Goal: Task Accomplishment & Management: Manage account settings

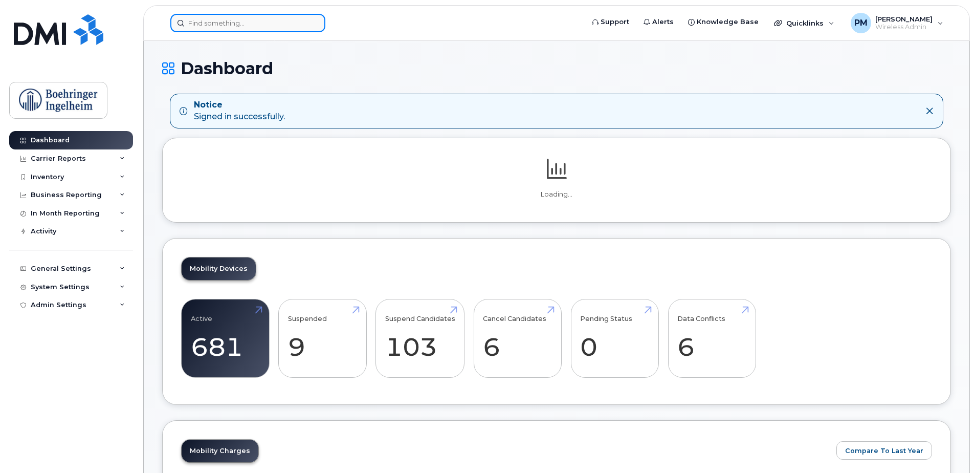
click at [244, 18] on input at bounding box center [247, 23] width 155 height 18
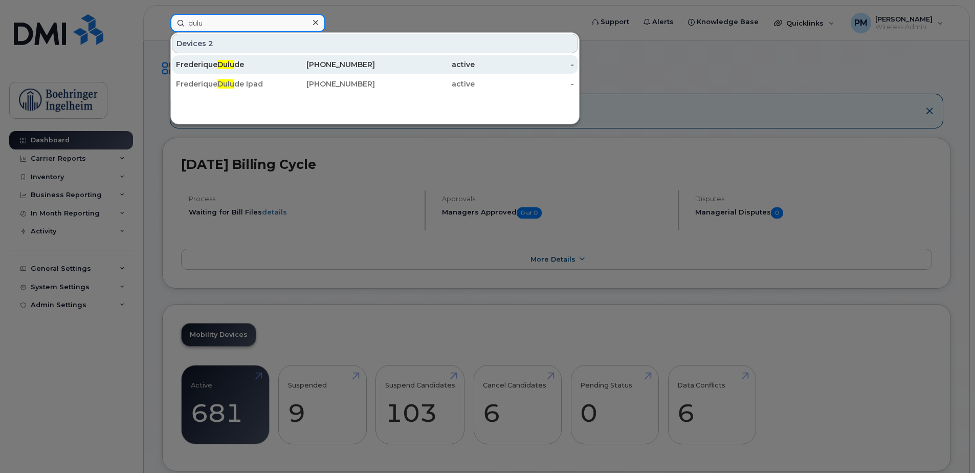
type input "dulu"
click at [249, 60] on div "Frederique Dulu de" at bounding box center [226, 64] width 100 height 10
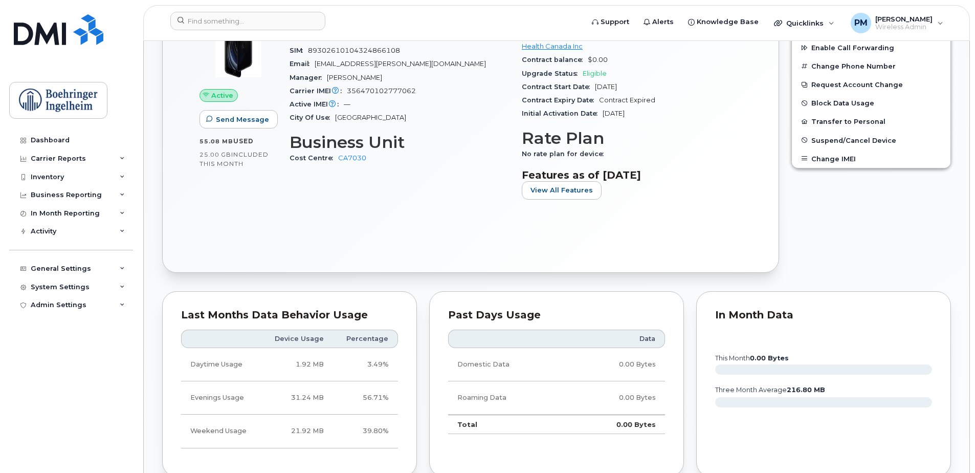
scroll to position [256, 0]
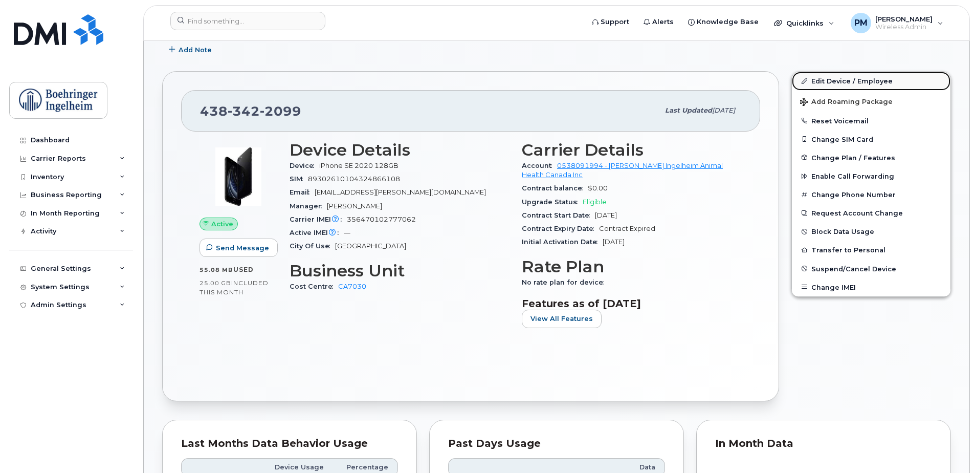
click at [852, 80] on link "Edit Device / Employee" at bounding box center [871, 81] width 159 height 18
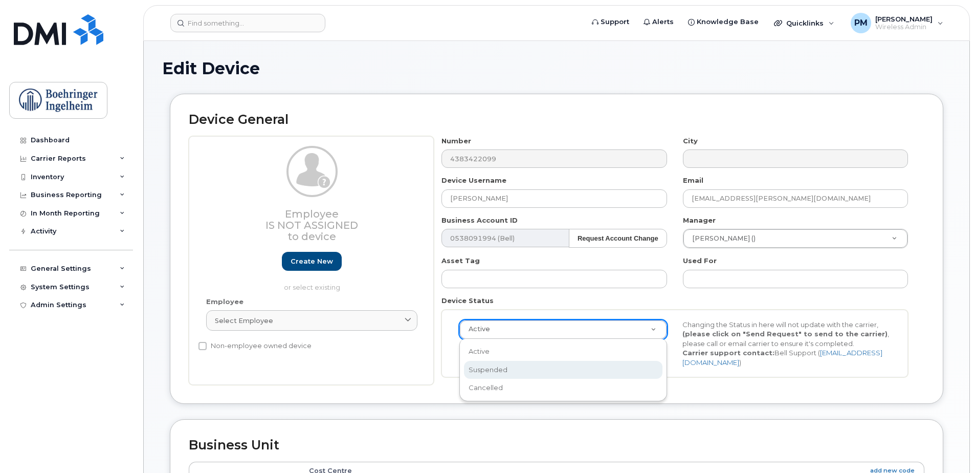
select select "suspended"
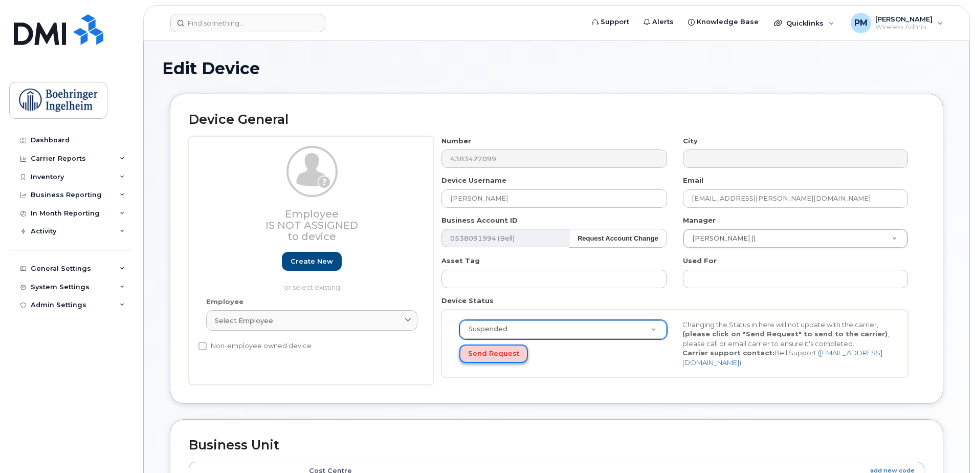
click at [475, 351] on button "Send Request" at bounding box center [494, 353] width 69 height 19
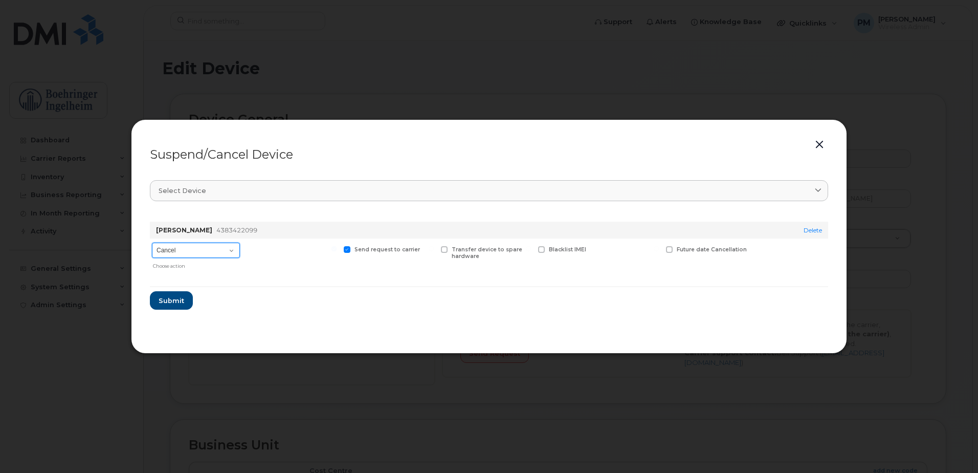
click at [197, 251] on select "Cancel Suspend - Extend Suspension Suspend - Reduced Rate Suspend - Full Rate S…" at bounding box center [196, 250] width 88 height 15
select select "[object Object]"
click at [152, 243] on select "Cancel Suspend - Extend Suspension Suspend - Reduced Rate Suspend - Full Rate S…" at bounding box center [196, 250] width 88 height 15
click at [206, 246] on select "Cancel Suspend - Extend Suspension Suspend - Reduced Rate Suspend - Full Rate S…" at bounding box center [196, 250] width 88 height 15
click at [152, 243] on select "Cancel Suspend - Extend Suspension Suspend - Reduced Rate Suspend - Full Rate S…" at bounding box center [196, 250] width 88 height 15
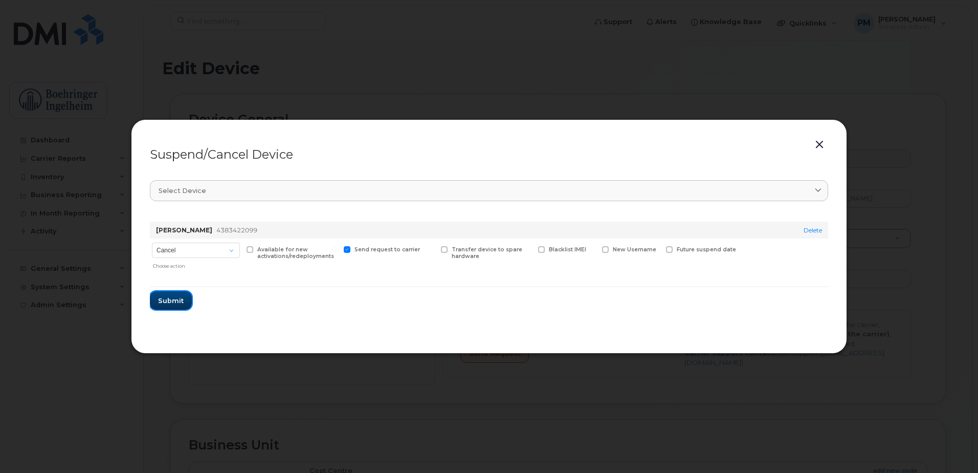
click at [165, 298] on span "Submit" at bounding box center [171, 301] width 26 height 10
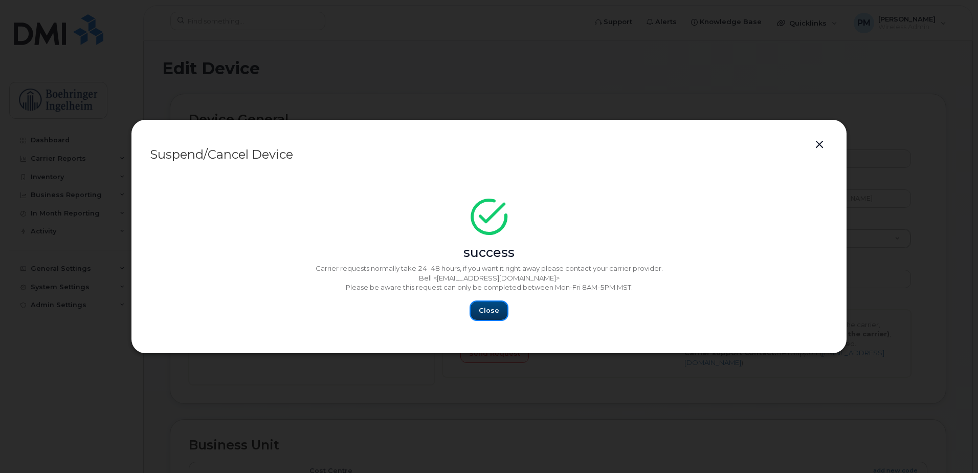
click at [477, 310] on button "Close" at bounding box center [489, 310] width 37 height 18
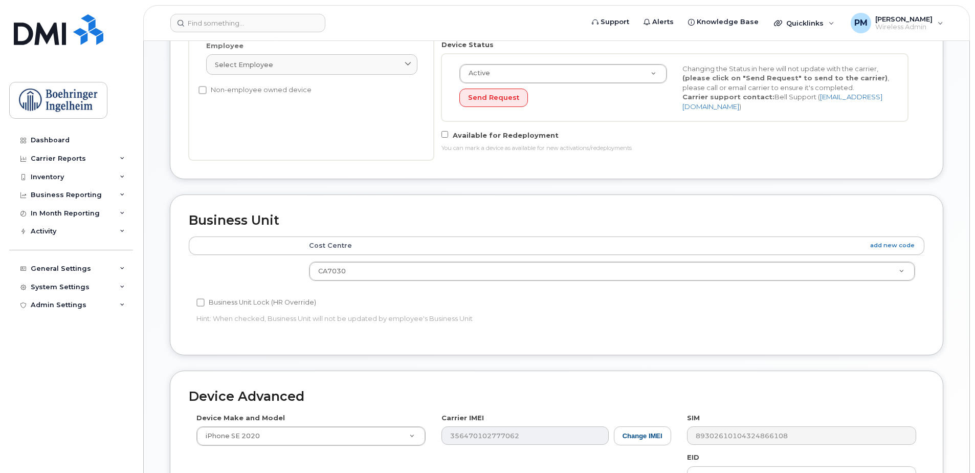
scroll to position [459, 0]
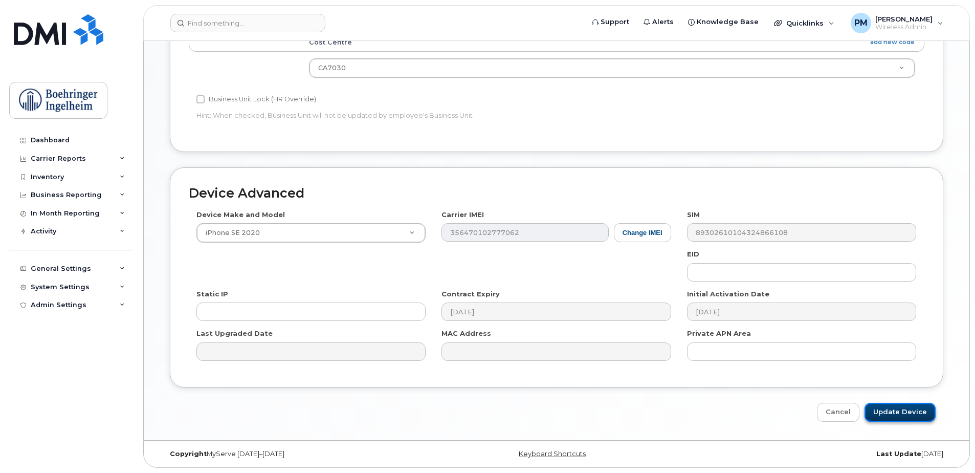
click at [881, 411] on input "Update Device" at bounding box center [900, 412] width 71 height 19
type input "Saving..."
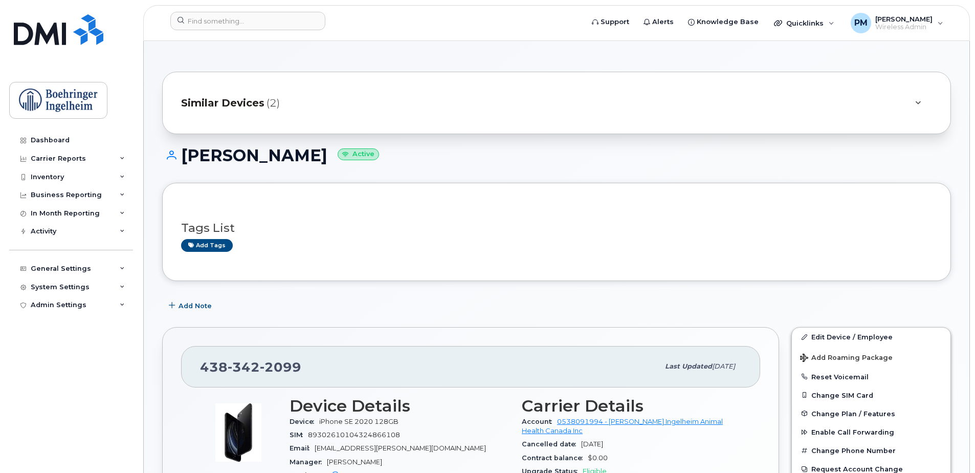
click at [247, 94] on div "Similar Devices (2)" at bounding box center [542, 103] width 723 height 25
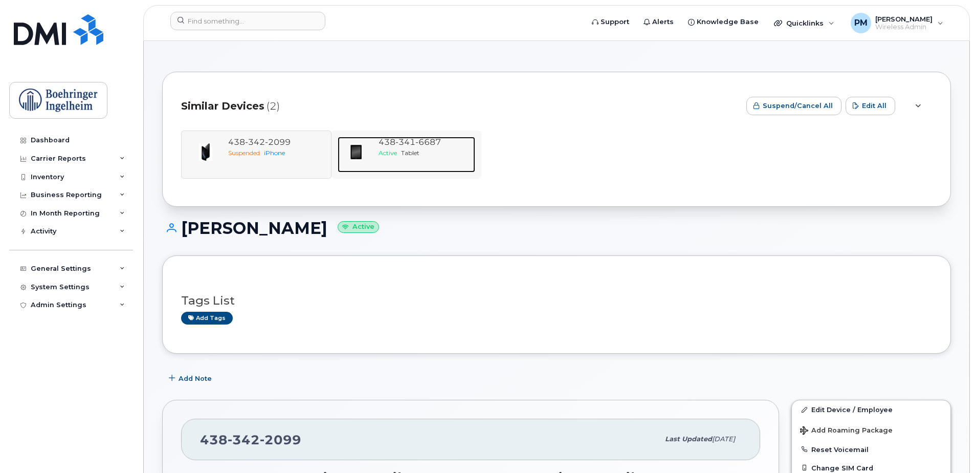
click at [448, 150] on div "Active Tablet" at bounding box center [425, 152] width 93 height 9
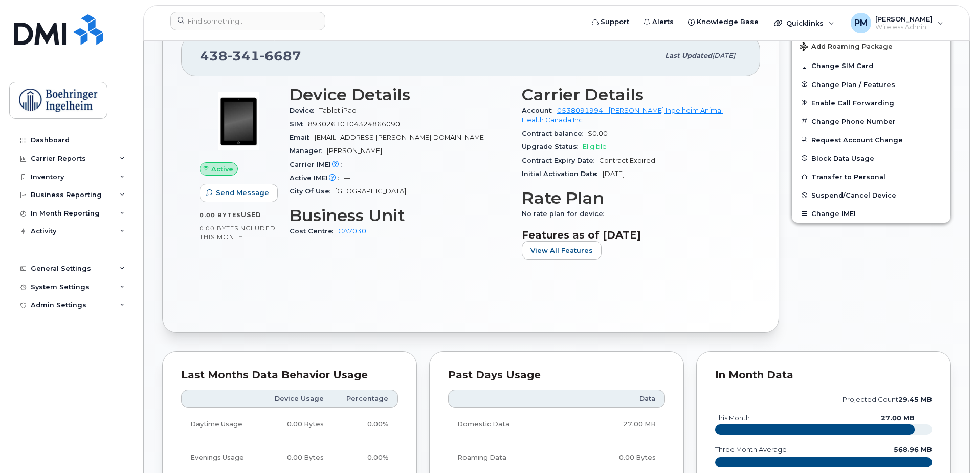
scroll to position [205, 0]
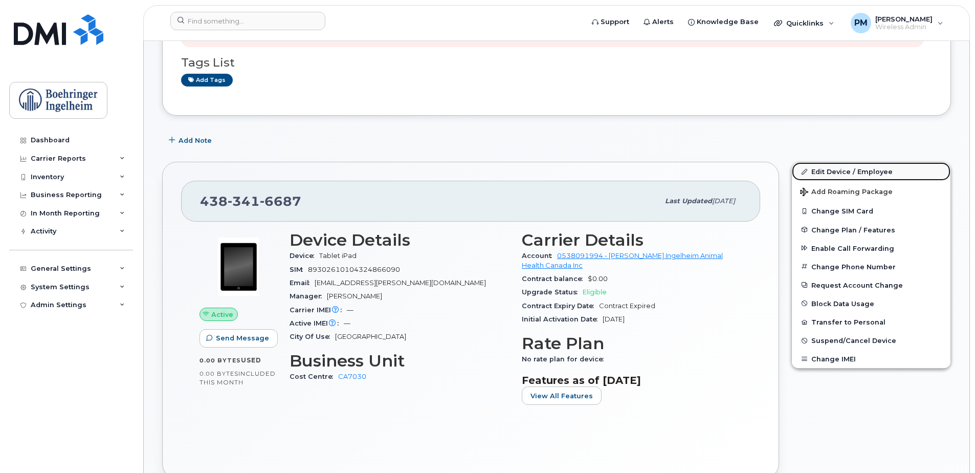
click at [876, 173] on link "Edit Device / Employee" at bounding box center [871, 171] width 159 height 18
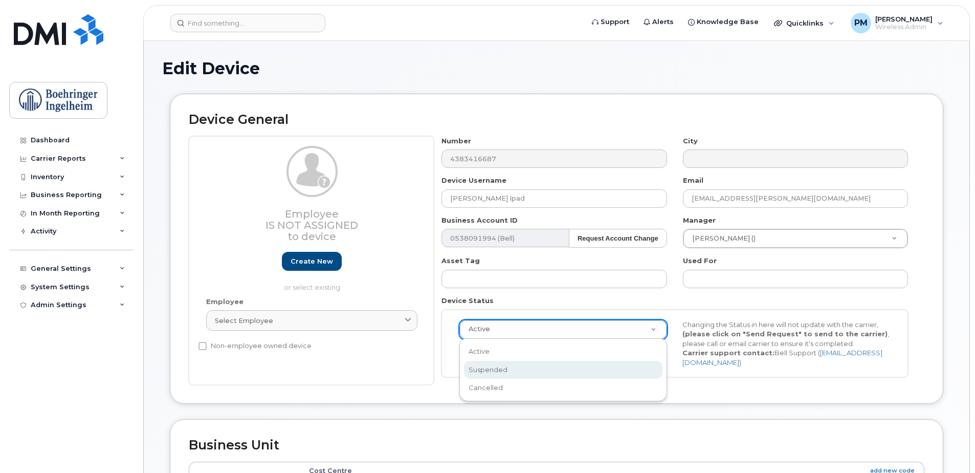
select select "suspended"
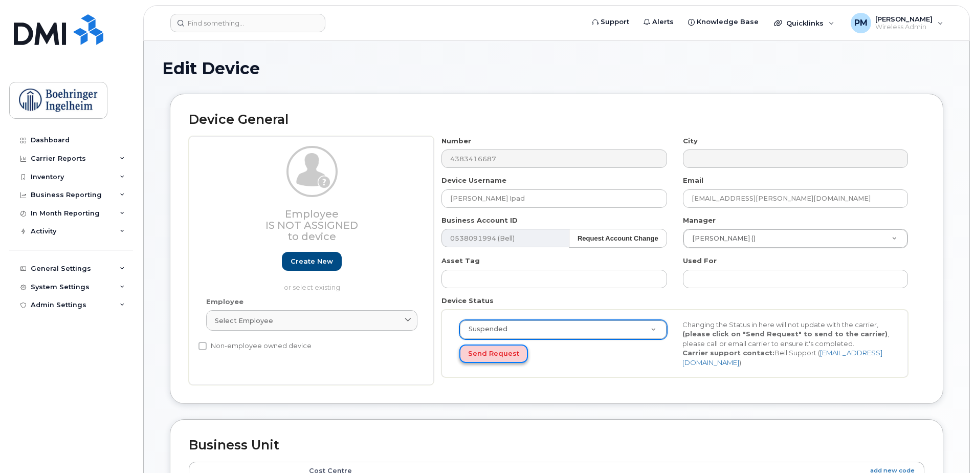
click at [487, 353] on button "Send Request" at bounding box center [494, 353] width 69 height 19
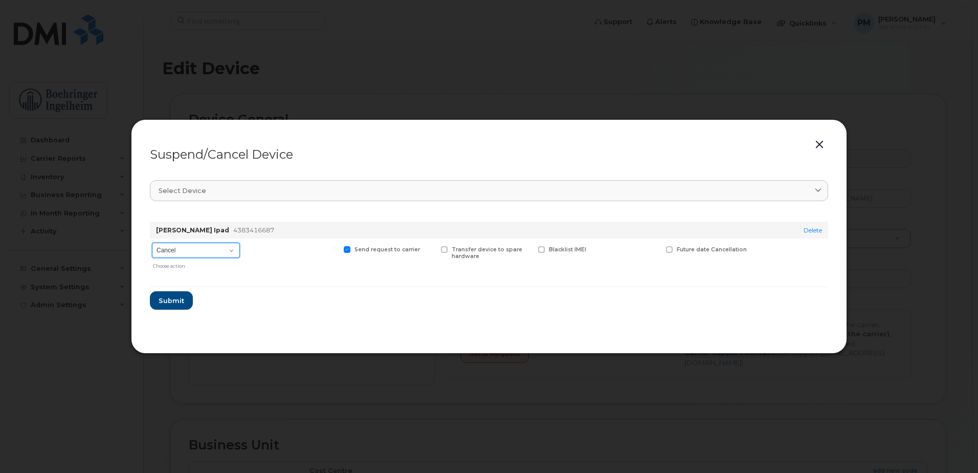
drag, startPoint x: 222, startPoint y: 253, endPoint x: 220, endPoint y: 257, distance: 5.3
click at [222, 253] on select "Cancel Suspend - Extend Suspension Suspend - Reduced Rate Suspend - Full Rate S…" at bounding box center [196, 250] width 88 height 15
select select "[object Object]"
click at [152, 243] on select "Cancel Suspend - Extend Suspension Suspend - Reduced Rate Suspend - Full Rate S…" at bounding box center [196, 250] width 88 height 15
click at [182, 294] on button "Submit" at bounding box center [171, 300] width 42 height 18
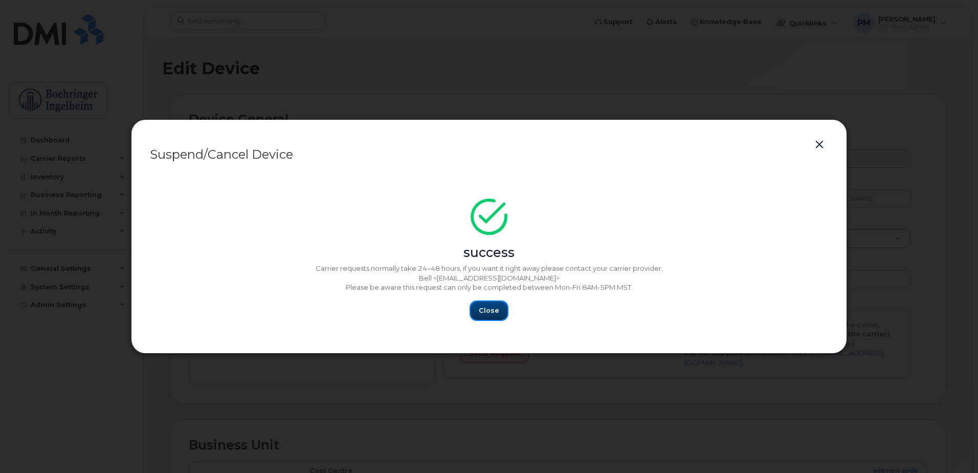
click at [488, 304] on button "Close" at bounding box center [489, 310] width 37 height 18
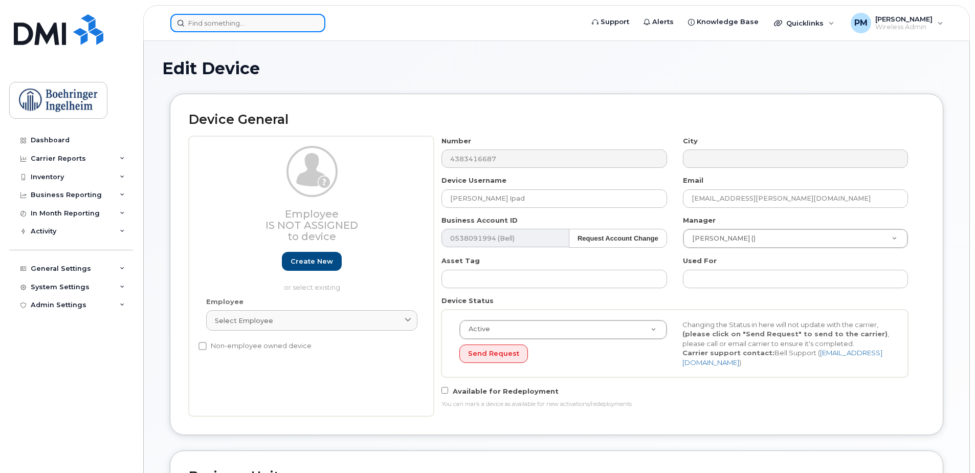
click at [187, 28] on input at bounding box center [247, 23] width 155 height 18
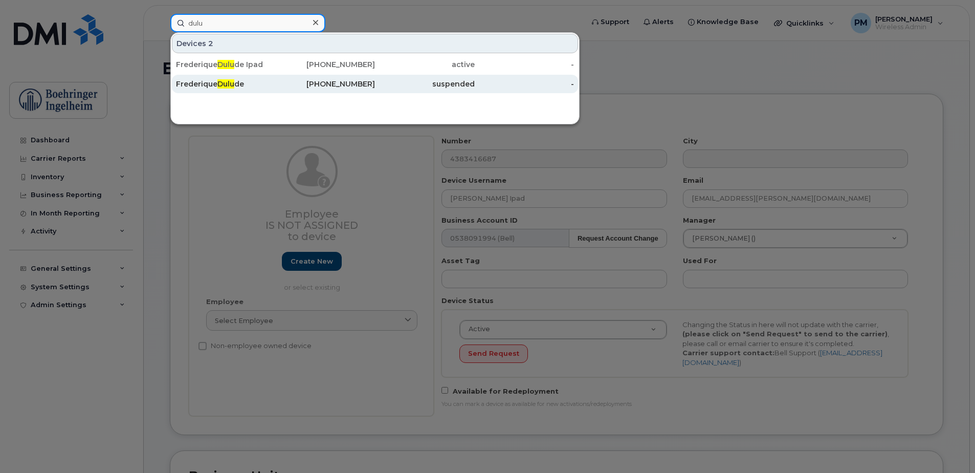
type input "dulu"
click at [288, 88] on div "438-342-2099" at bounding box center [326, 84] width 100 height 10
